Goal: Information Seeking & Learning: Find specific fact

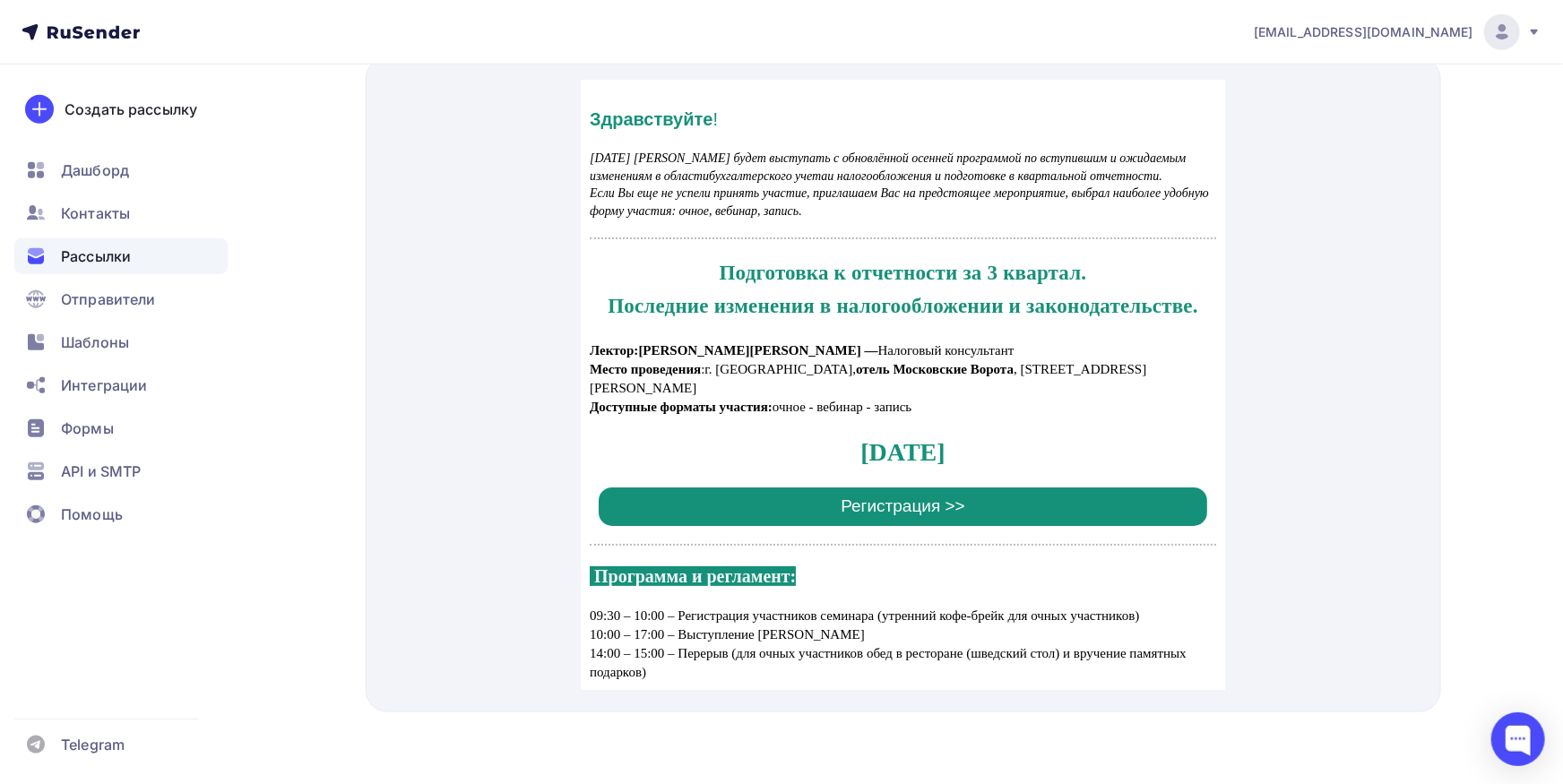
scroll to position [2931, 0]
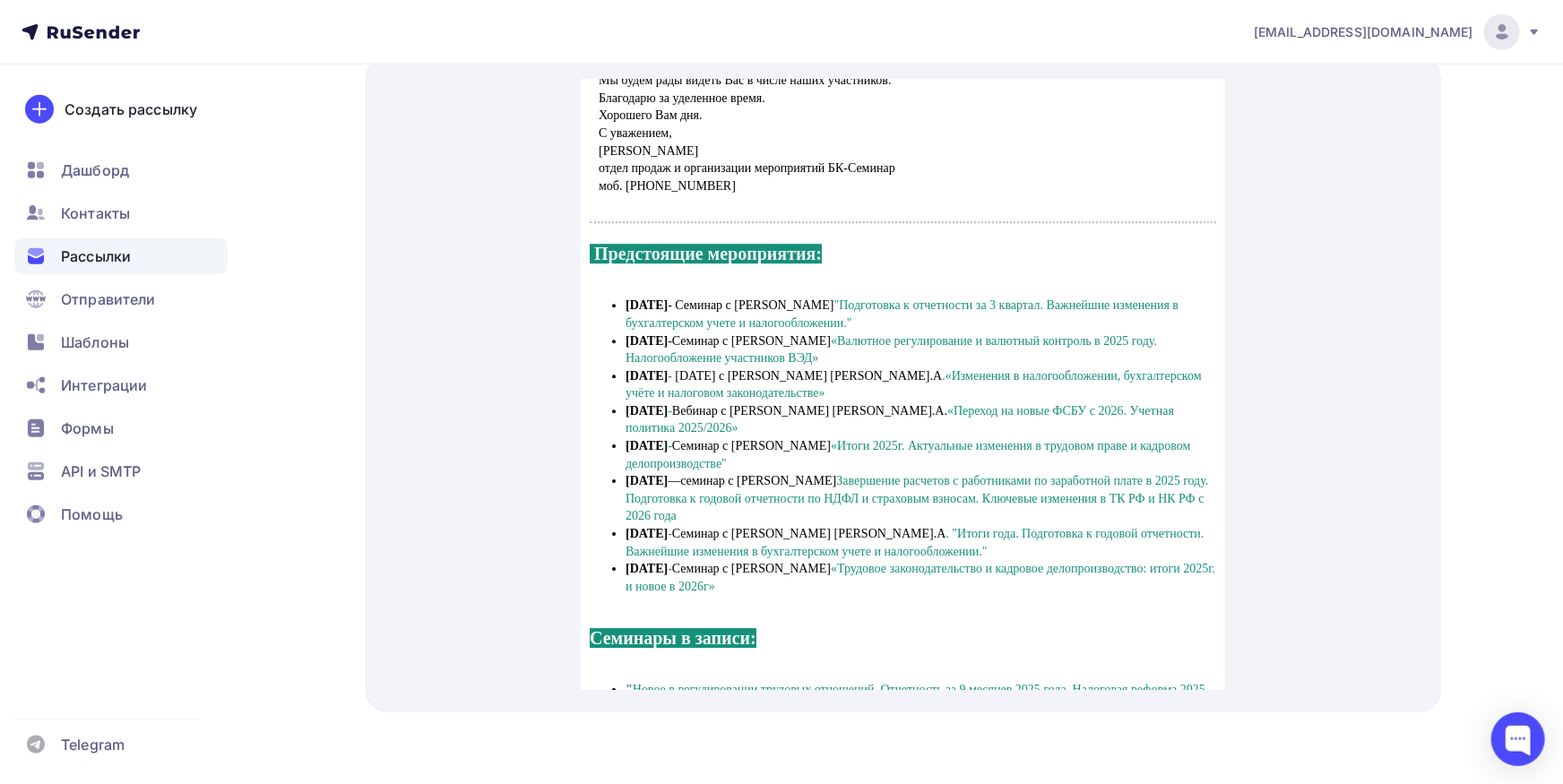
click at [800, 360] on span "[DATE] с [PERSON_NAME] [PERSON_NAME].А" at bounding box center [807, 353] width 267 height 13
drag, startPoint x: 623, startPoint y: 315, endPoint x: 758, endPoint y: 577, distance: 294.7
click at [758, 572] on ul "[DATE] - Семинар с [PERSON_NAME] "Подготовка к отчетности за 3 квартал. Важнейш…" at bounding box center [901, 422] width 626 height 298
drag, startPoint x: 626, startPoint y: 318, endPoint x: 762, endPoint y: 600, distance: 313.1
click at [762, 572] on ul "[DATE] - Семинар с [PERSON_NAME] "Подготовка к отчетности за 3 квартал. Важнейш…" at bounding box center [901, 422] width 626 height 298
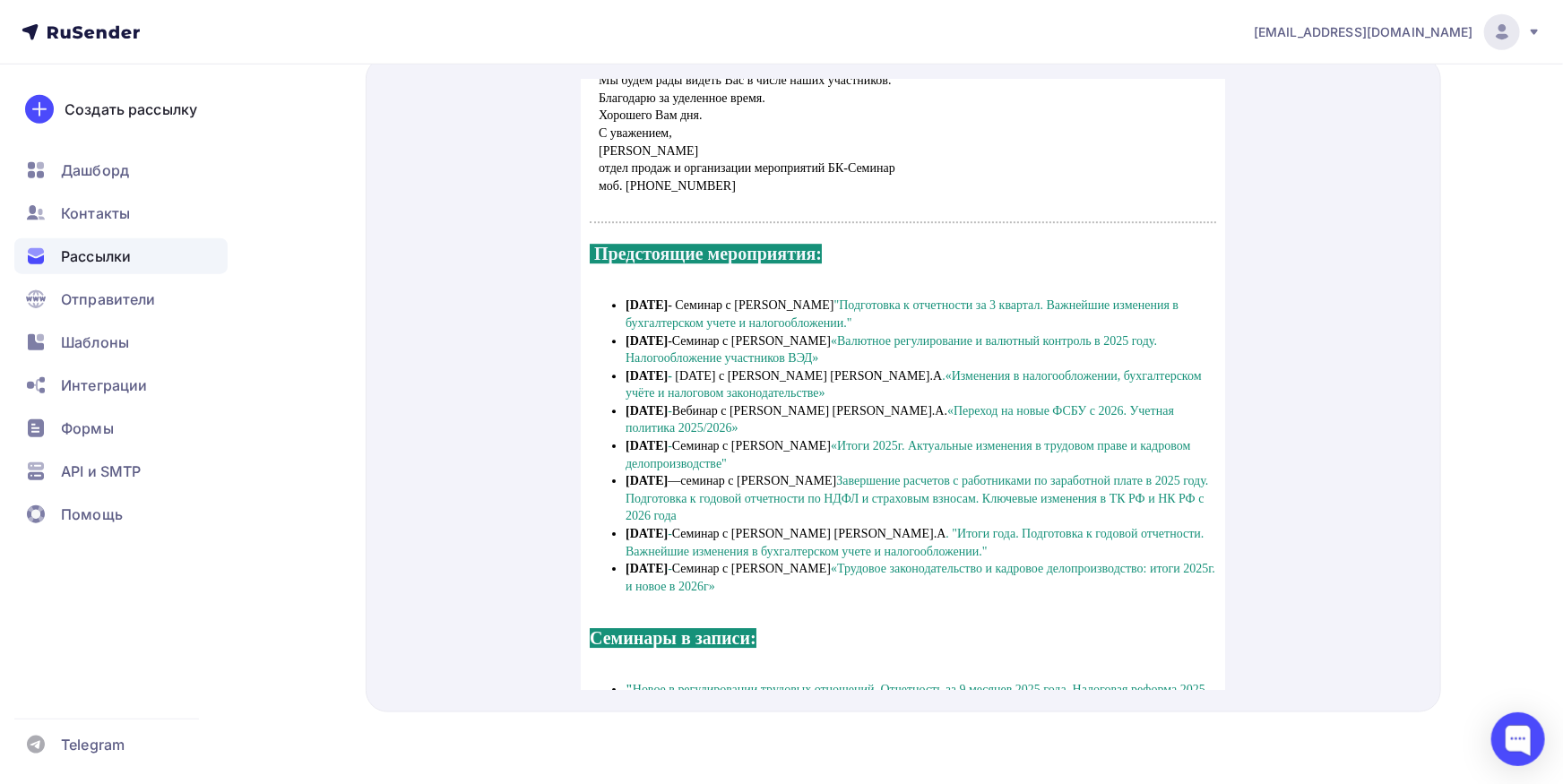
copy ul "6 loremip - Dolorsi a Consectet A.E. "Seddoeiusm t incididunt ut 2 laboree. Dol…"
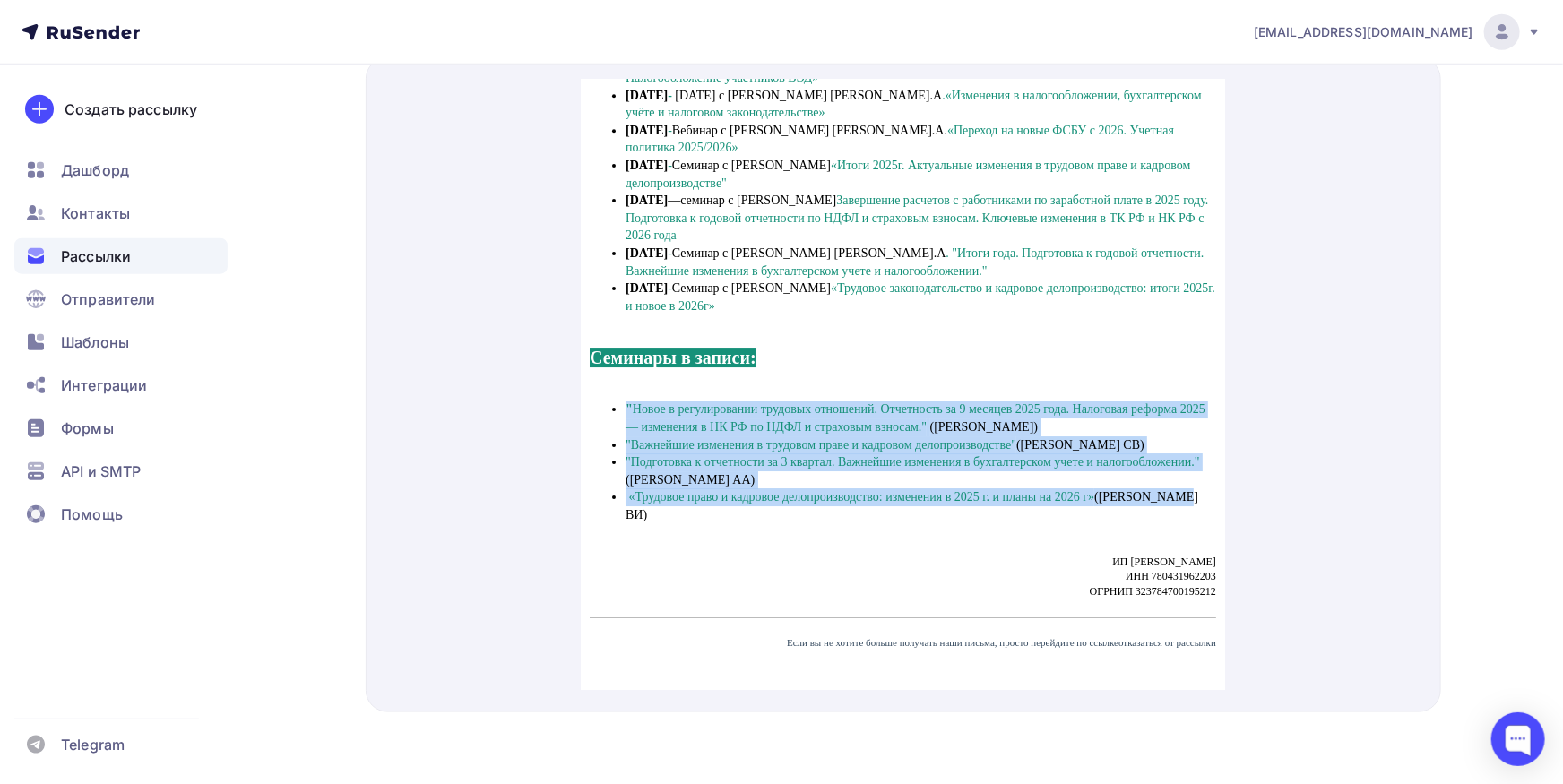
drag, startPoint x: 610, startPoint y: 401, endPoint x: 1200, endPoint y: 497, distance: 597.8
click at [1200, 497] on ul "" Новое в регулировании трудовых отношений. Отчетность за 9 месяцев 2025 года. …" at bounding box center [901, 439] width 626 height 122
copy ul "" Новое в регулировании трудовых отношений. Отчетность за 9 месяцев 2025 года. …"
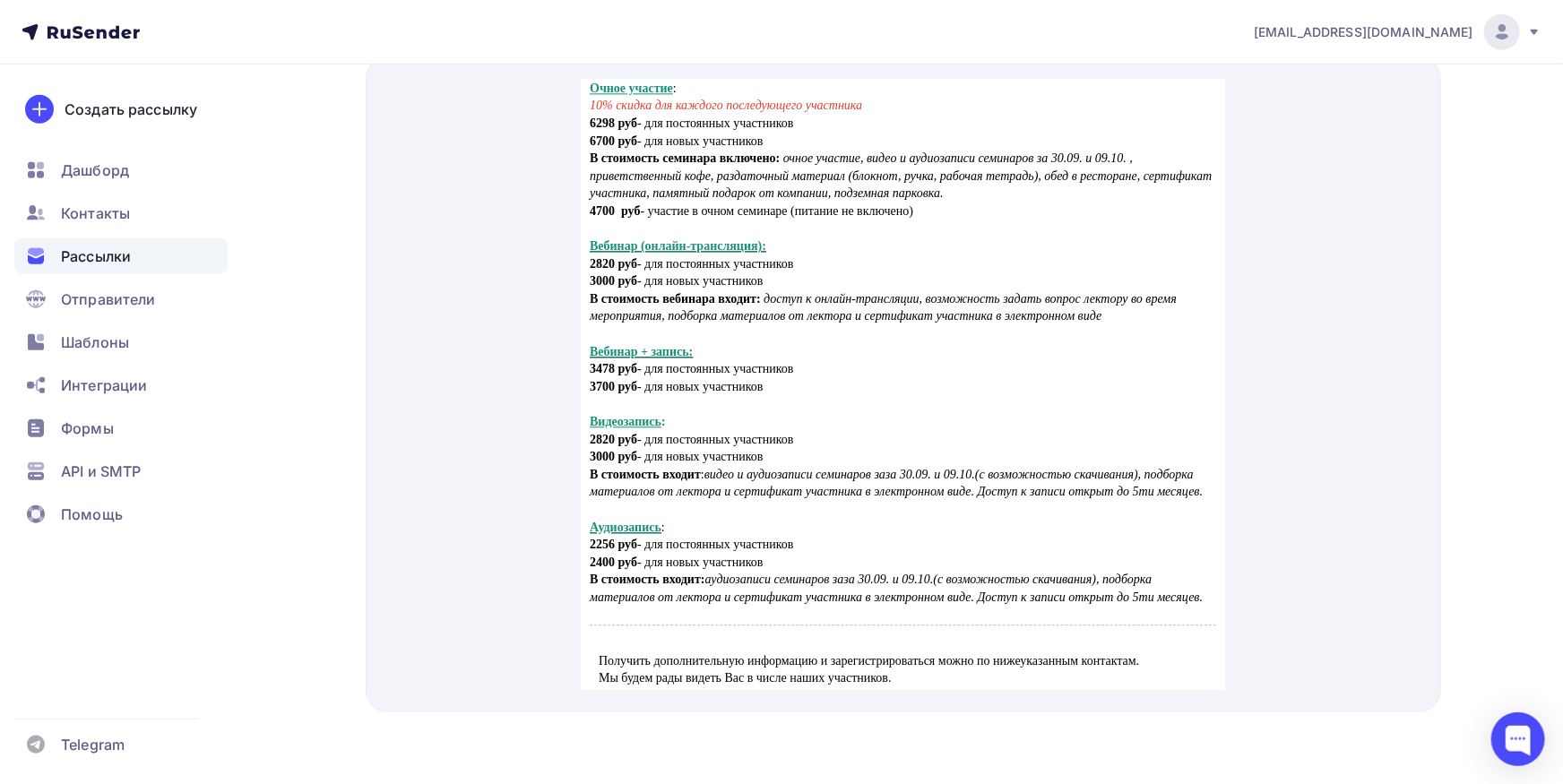
scroll to position [2562, 0]
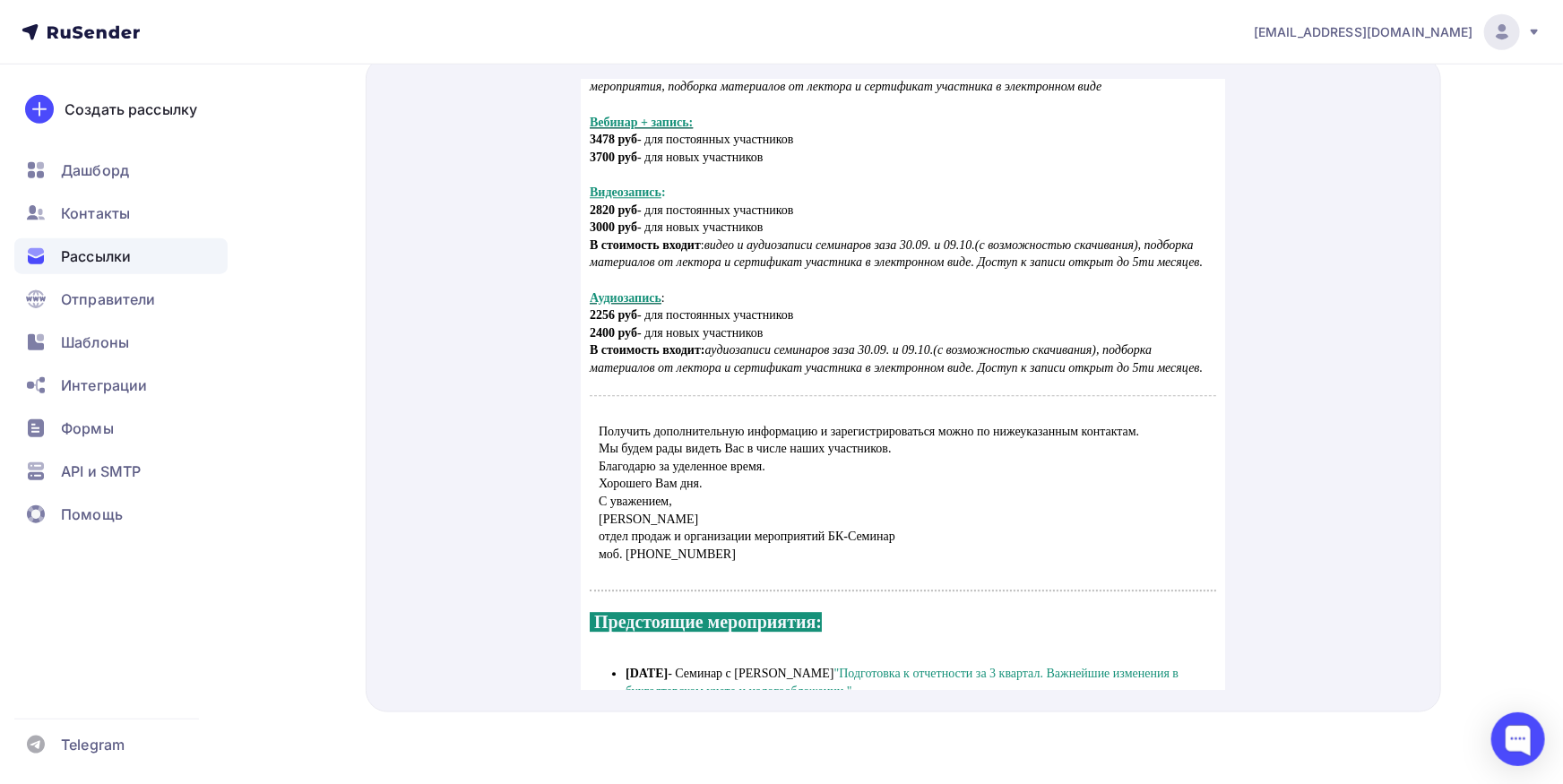
click at [140, 269] on div "Рассылки" at bounding box center [121, 256] width 213 height 36
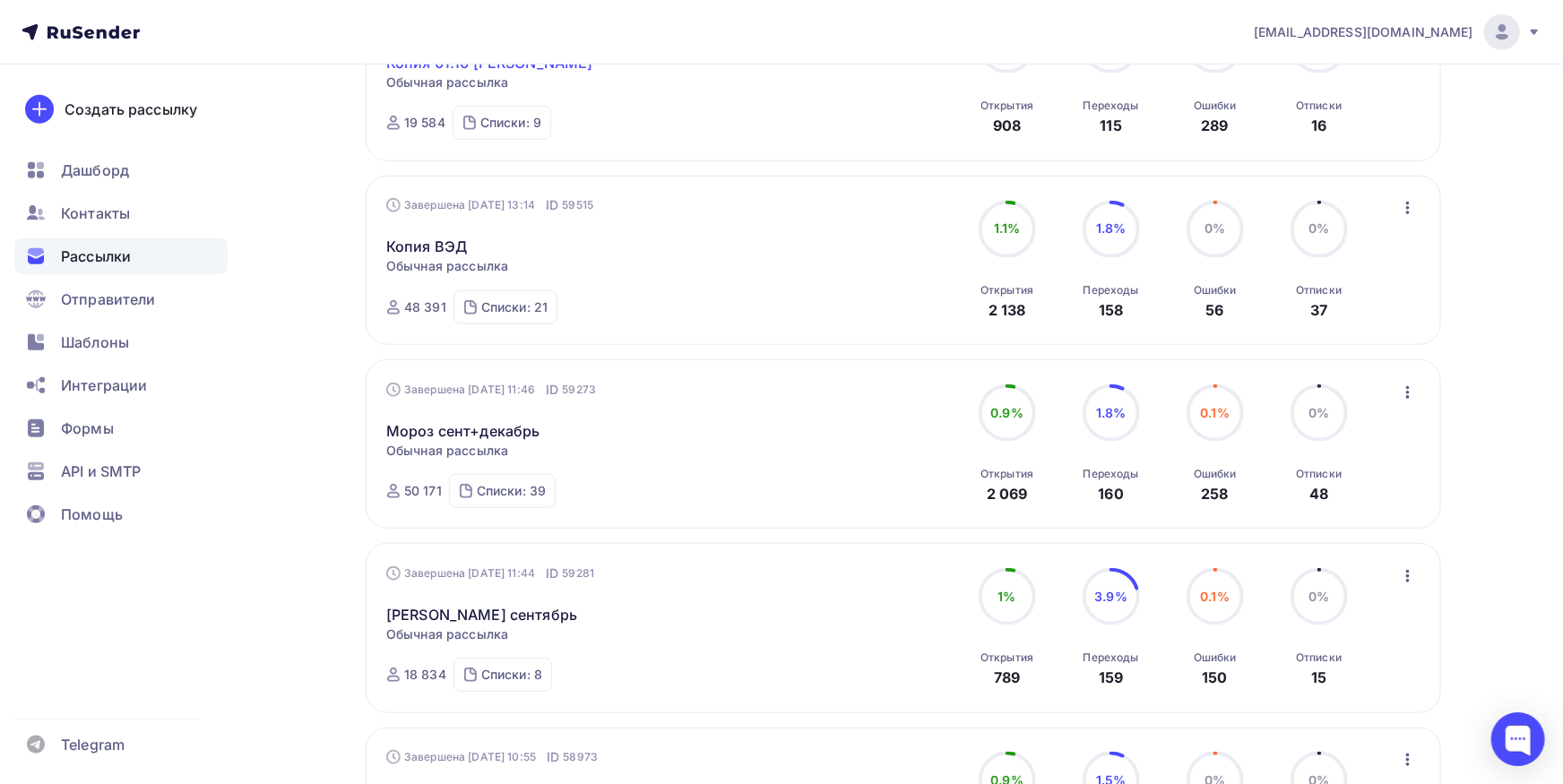
scroll to position [689, 0]
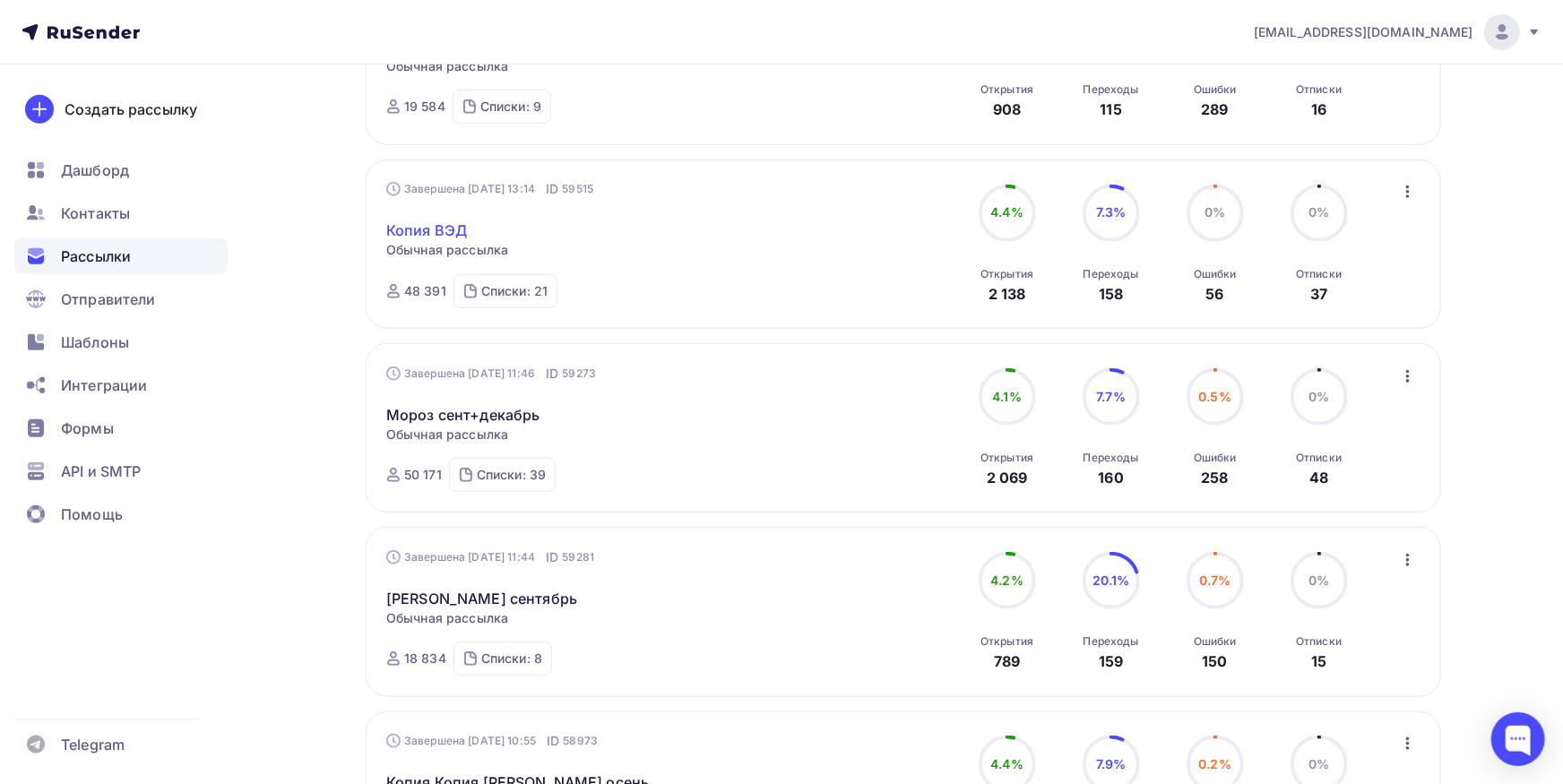
click at [425, 220] on link "Копия ВЭД" at bounding box center [426, 230] width 81 height 21
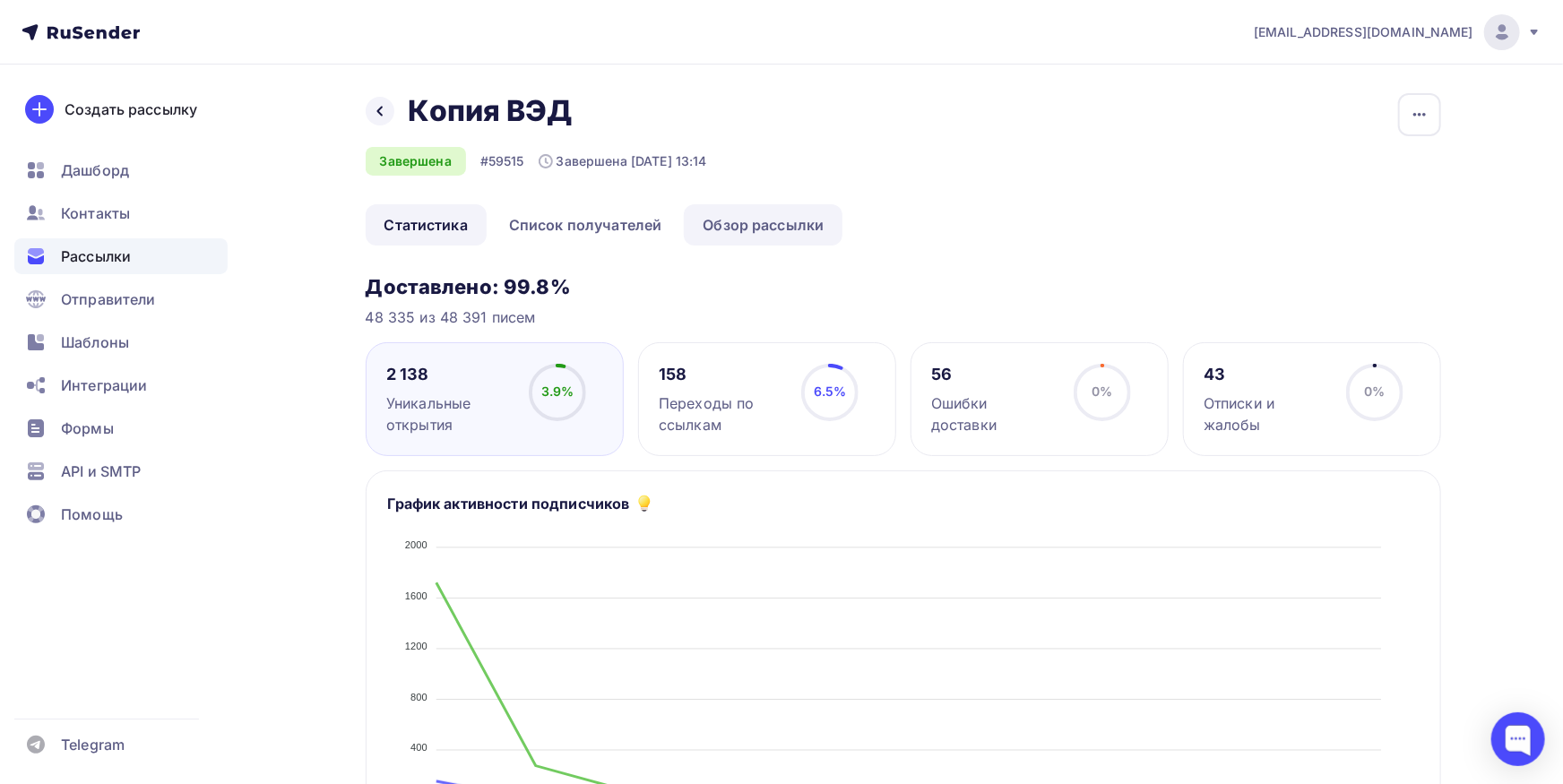
click at [733, 235] on link "Обзор рассылки" at bounding box center [763, 225] width 159 height 41
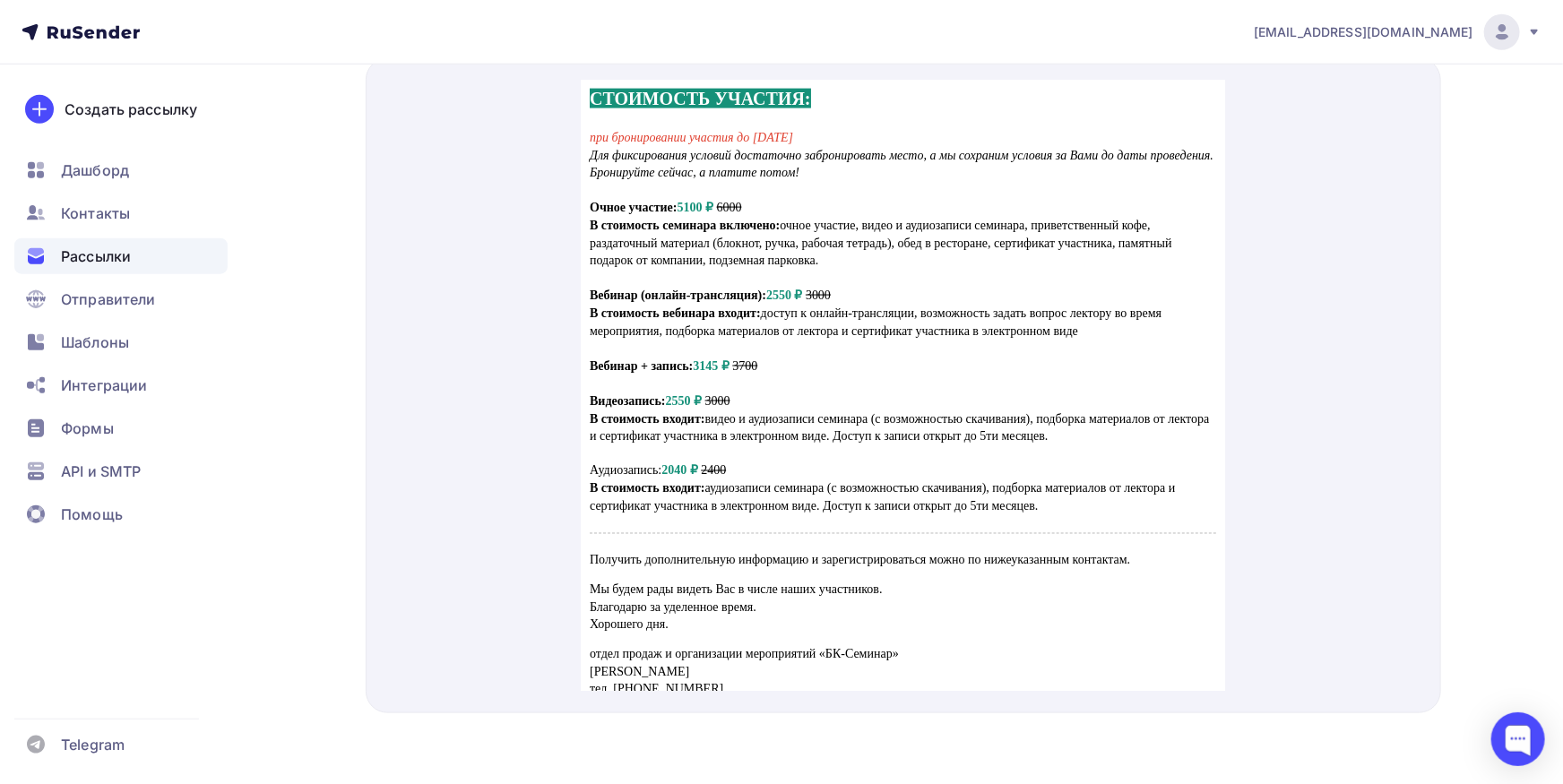
scroll to position [1281, 0]
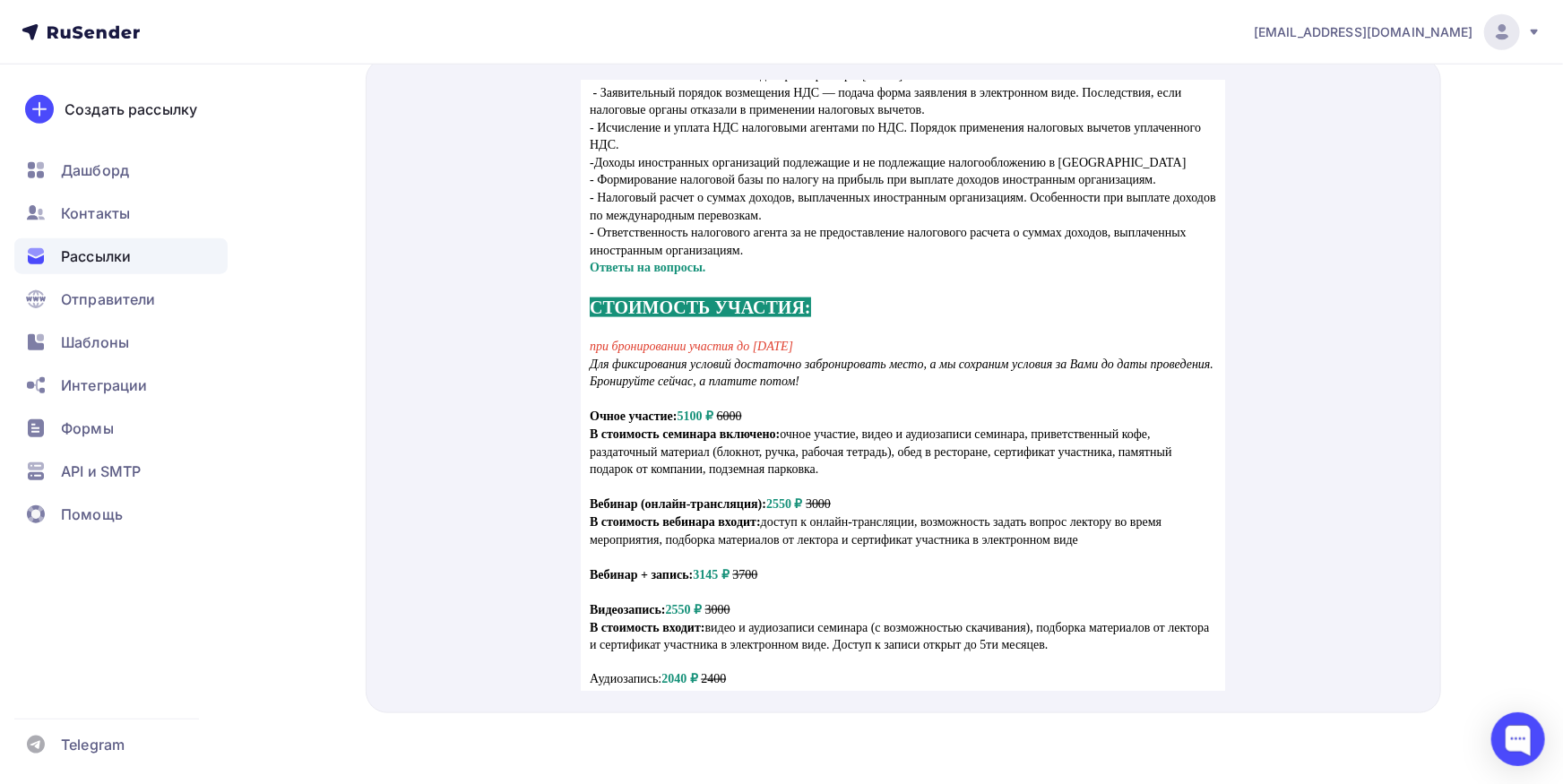
drag, startPoint x: 588, startPoint y: 339, endPoint x: 870, endPoint y: 355, distance: 282.5
click at [870, 355] on td "при бронировании участия до [DATE] Для фиксирования условий достаточно забронир…" at bounding box center [902, 508] width 644 height 404
copy em "Для фиксирования условий достаточно забронировать место, а мы сохраним условия …"
click at [935, 344] on em "Для фиксирования условий достаточно забронировать место, а мы сохраним условия …" at bounding box center [900, 351] width 624 height 32
drag, startPoint x: 928, startPoint y: 341, endPoint x: 929, endPoint y: 357, distance: 16.0
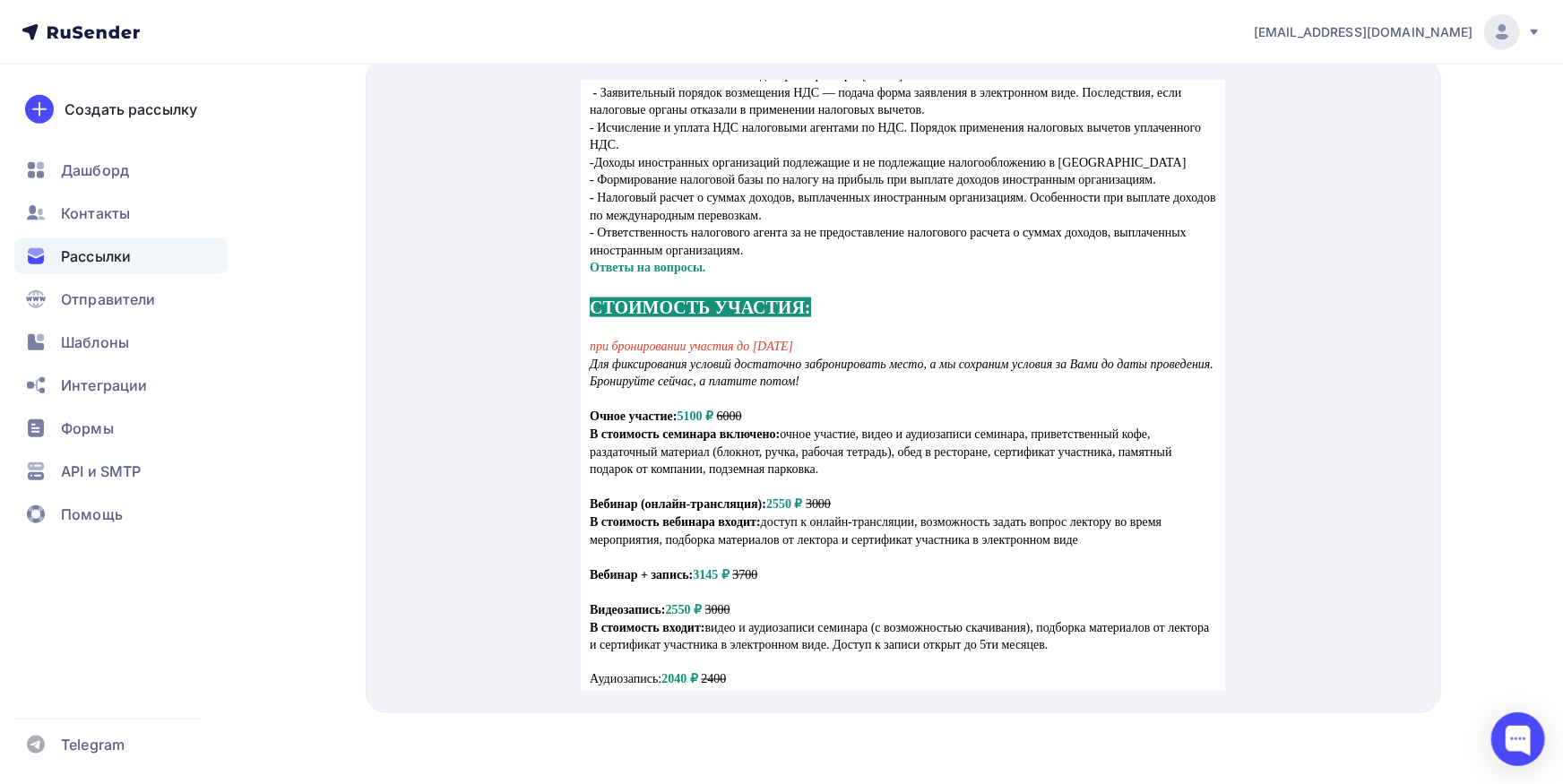
click at [929, 357] on p "Для фиксирования условий достаточно забронировать место, а мы сохраним условия …" at bounding box center [901, 359] width 626 height 53
copy em "а мы сохраним условия за Вами до даты проведения. Бронируйте сейчас, а платите …"
